Goal: Task Accomplishment & Management: Manage account settings

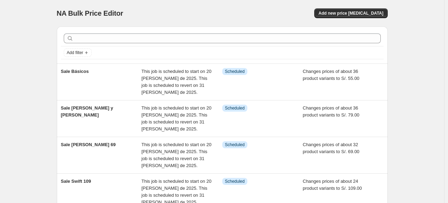
scroll to position [13, 0]
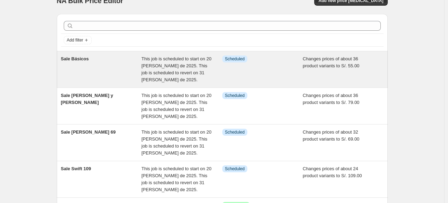
click at [174, 64] on span "This job is scheduled to start on 20 [PERSON_NAME] de 2025. This job is schedul…" at bounding box center [176, 69] width 70 height 26
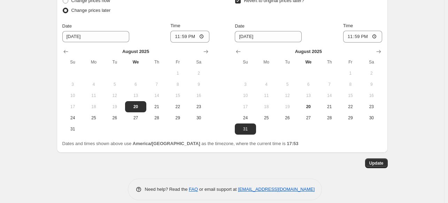
scroll to position [622, 0]
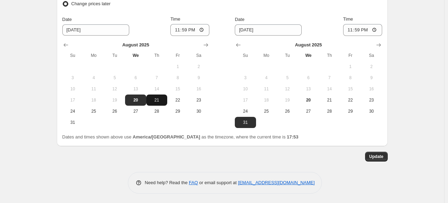
click at [158, 100] on span "21" at bounding box center [156, 100] width 15 height 6
type input "[DATE]"
click at [373, 152] on button "Update" at bounding box center [376, 157] width 23 height 10
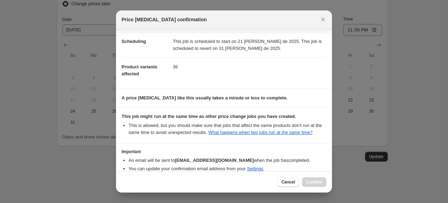
scroll to position [88, 0]
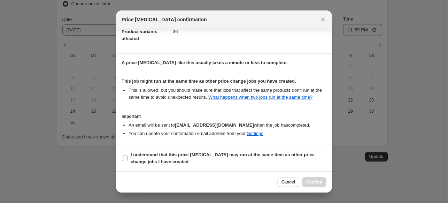
click at [126, 156] on input "I understand that this price [MEDICAL_DATA] may run at the same time as other p…" at bounding box center [125, 158] width 6 height 6
checkbox input "true"
click at [317, 183] on span "Confirm" at bounding box center [314, 182] width 16 height 6
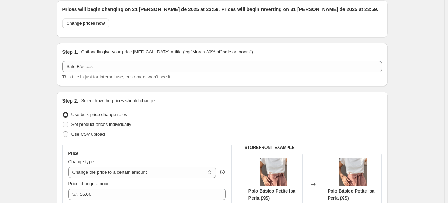
scroll to position [0, 0]
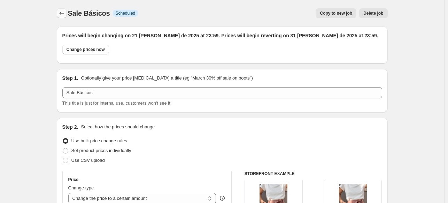
click at [64, 12] on icon "Price change jobs" at bounding box center [61, 13] width 7 height 7
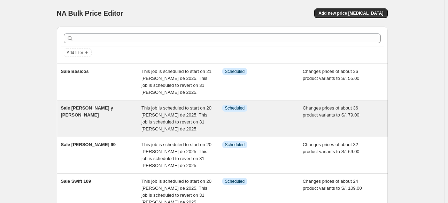
click at [123, 113] on div "Sale [PERSON_NAME] y [PERSON_NAME]" at bounding box center [101, 119] width 81 height 28
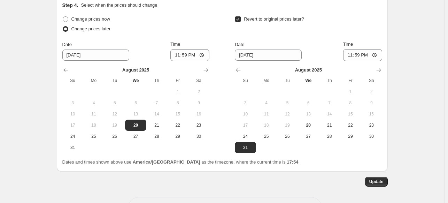
scroll to position [622, 0]
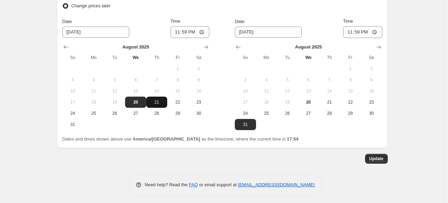
click at [153, 101] on span "21" at bounding box center [156, 102] width 15 height 6
type input "[DATE]"
click at [376, 156] on span "Update" at bounding box center [376, 159] width 14 height 6
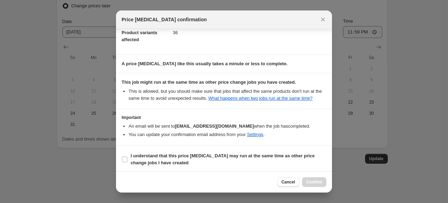
scroll to position [88, 0]
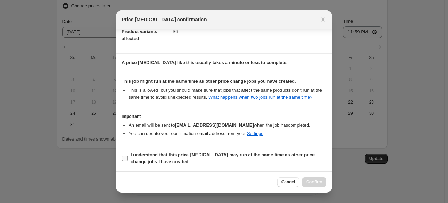
click at [125, 158] on input "I understand that this price [MEDICAL_DATA] may run at the same time as other p…" at bounding box center [125, 158] width 6 height 6
checkbox input "true"
click at [313, 180] on span "Confirm" at bounding box center [314, 182] width 16 height 6
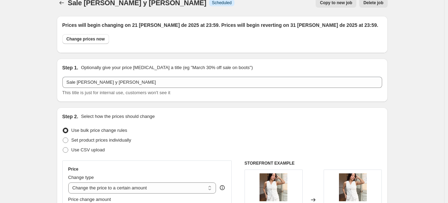
scroll to position [0, 0]
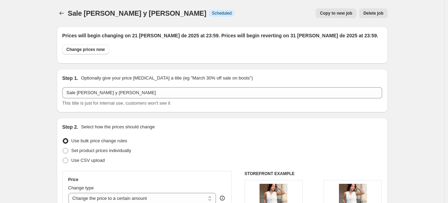
click at [68, 15] on div at bounding box center [62, 13] width 11 height 10
click at [64, 13] on icon "Price change jobs" at bounding box center [61, 13] width 7 height 7
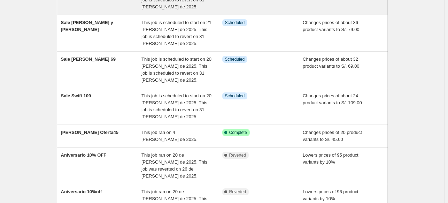
scroll to position [70, 0]
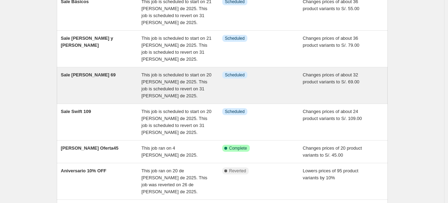
click at [107, 90] on div "Sale [PERSON_NAME] 69" at bounding box center [101, 85] width 81 height 28
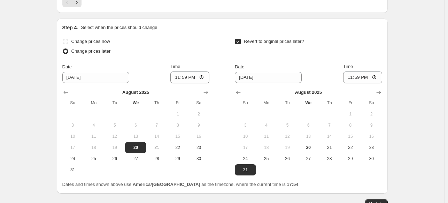
scroll to position [633, 0]
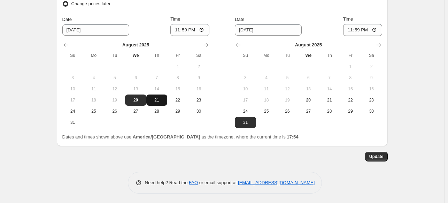
drag, startPoint x: 152, startPoint y: 102, endPoint x: 166, endPoint y: 104, distance: 14.1
click at [153, 101] on button "21" at bounding box center [156, 99] width 21 height 11
type input "[DATE]"
click at [371, 154] on span "Update" at bounding box center [376, 157] width 14 height 6
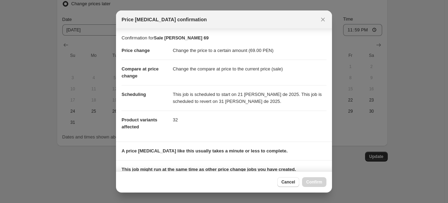
scroll to position [88, 0]
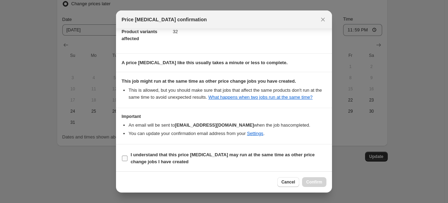
click at [123, 153] on label "I understand that this price [MEDICAL_DATA] may run at the same time as other p…" at bounding box center [224, 158] width 205 height 17
click at [123, 155] on input "I understand that this price [MEDICAL_DATA] may run at the same time as other p…" at bounding box center [125, 158] width 6 height 6
checkbox input "true"
click at [317, 182] on span "Confirm" at bounding box center [314, 182] width 16 height 6
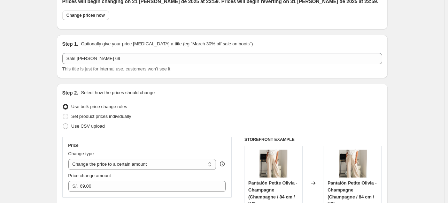
scroll to position [0, 0]
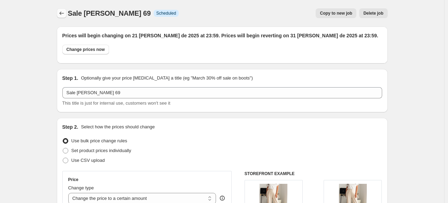
click at [61, 13] on icon "Price change jobs" at bounding box center [61, 13] width 7 height 7
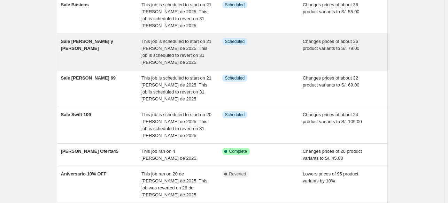
scroll to position [70, 0]
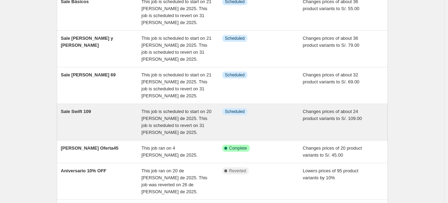
click at [89, 121] on div "Sale Swift 109" at bounding box center [101, 122] width 81 height 28
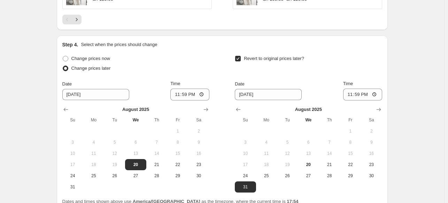
scroll to position [622, 0]
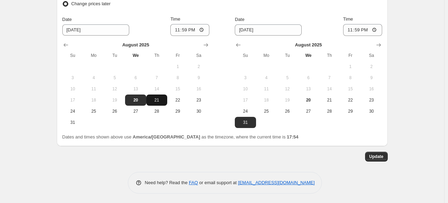
click at [157, 100] on span "21" at bounding box center [156, 100] width 15 height 6
type input "[DATE]"
click at [377, 157] on span "Update" at bounding box center [376, 157] width 14 height 6
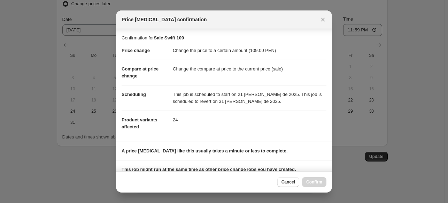
scroll to position [88, 0]
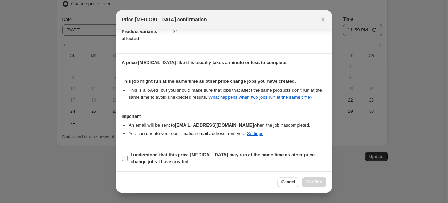
click at [126, 156] on input "I understand that this price [MEDICAL_DATA] may run at the same time as other p…" at bounding box center [125, 158] width 6 height 6
checkbox input "true"
click at [318, 186] on button "Confirm" at bounding box center [314, 182] width 24 height 10
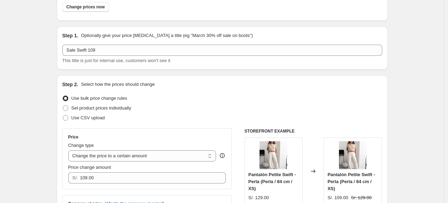
scroll to position [0, 0]
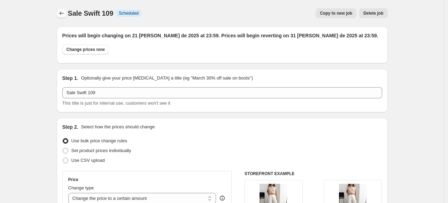
click at [64, 10] on icon "Price change jobs" at bounding box center [61, 13] width 7 height 7
